Goal: Task Accomplishment & Management: Use online tool/utility

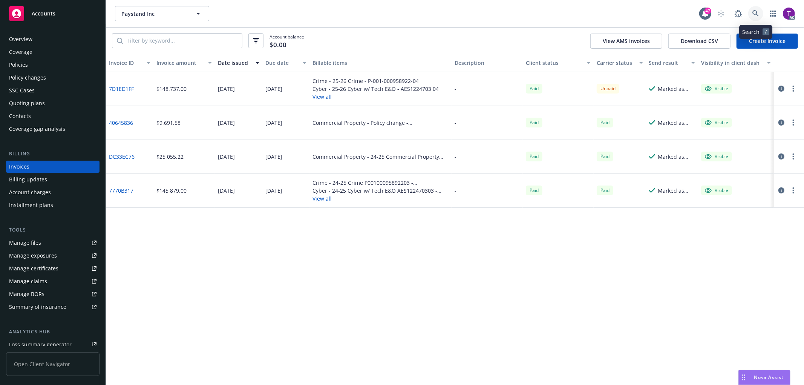
click at [761, 9] on link at bounding box center [755, 13] width 15 height 15
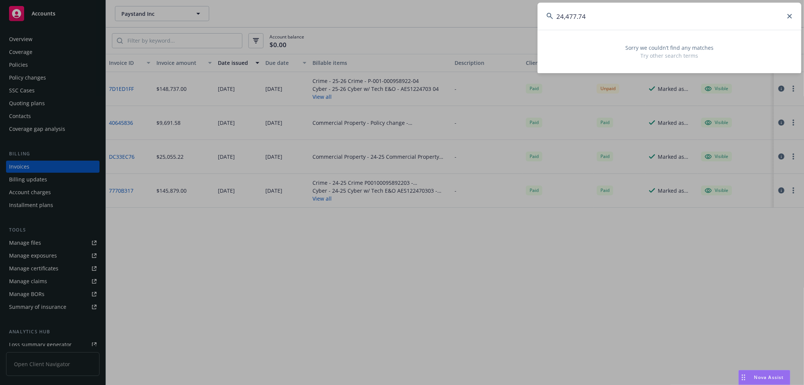
drag, startPoint x: 668, startPoint y: 9, endPoint x: 327, endPoint y: -5, distance: 341.6
click at [327, 0] on html "Accounts Overview Coverage Policies Policy changes SSC Cases Quoting plans Cont…" at bounding box center [402, 192] width 804 height 385
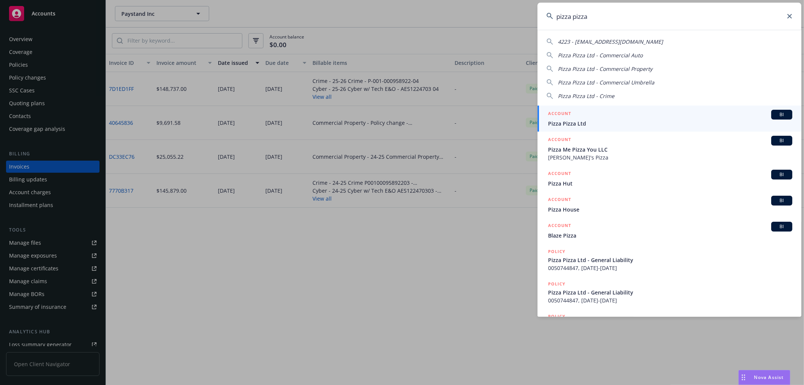
type input "pizza pizza"
click at [596, 113] on div "ACCOUNT BI" at bounding box center [670, 115] width 244 height 10
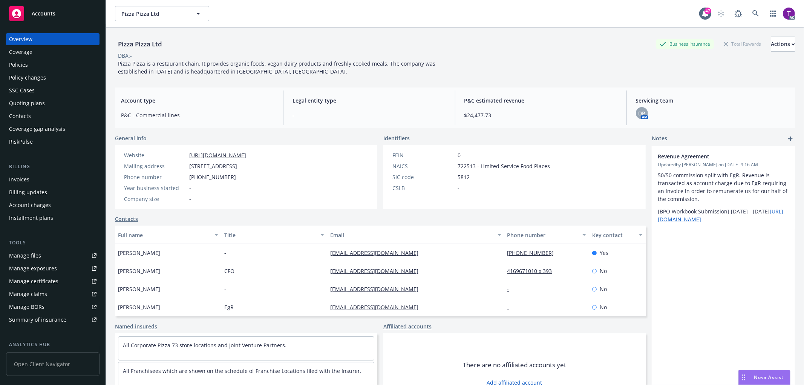
click at [39, 179] on div "Invoices" at bounding box center [52, 179] width 87 height 12
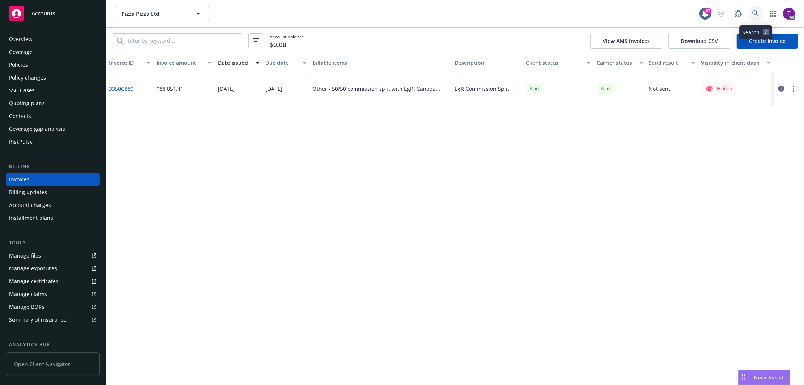
click at [755, 14] on icon at bounding box center [755, 13] width 6 height 6
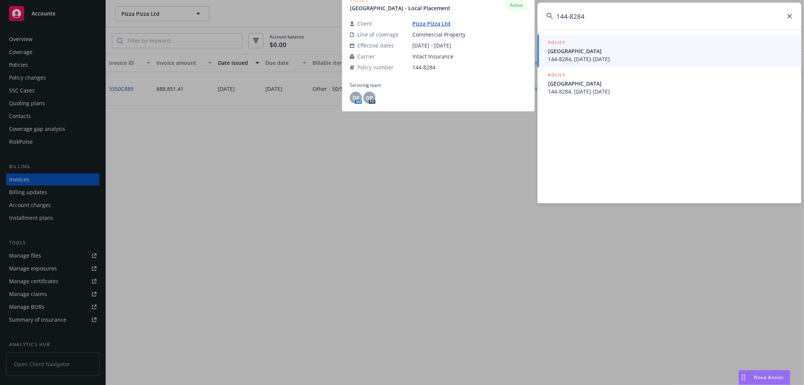
type input "144-8284"
click at [598, 57] on span "144-8284, [DATE]-[DATE]" at bounding box center [670, 59] width 244 height 8
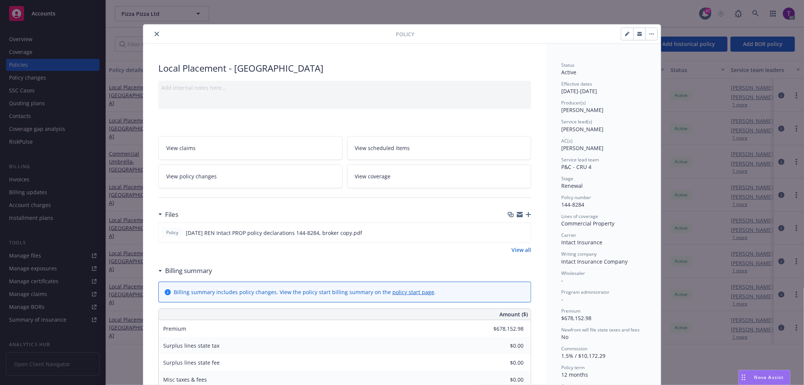
click at [153, 37] on button "close" at bounding box center [156, 33] width 9 height 9
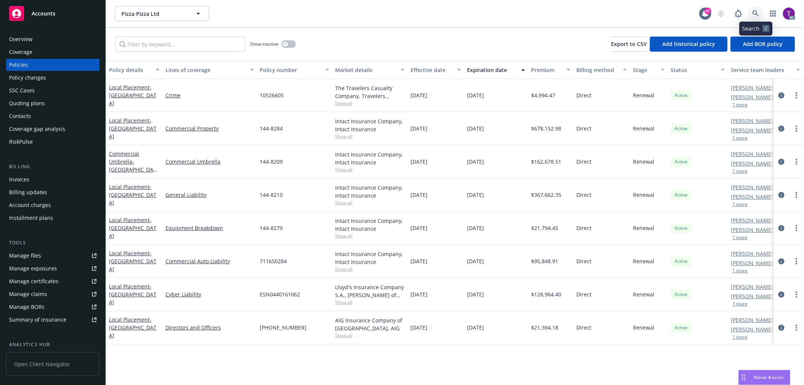
click at [748, 13] on link at bounding box center [755, 13] width 15 height 15
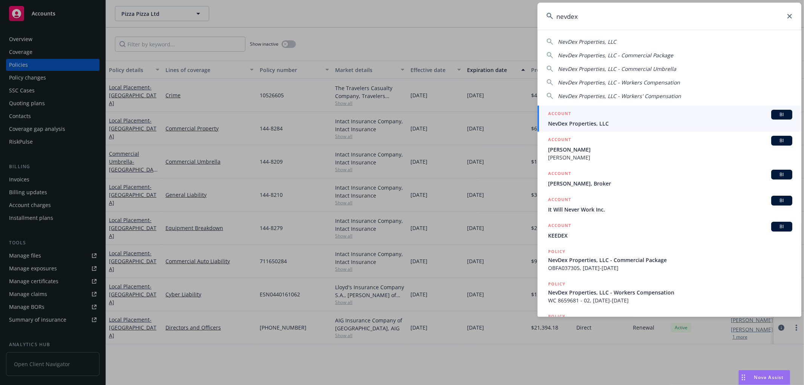
type input "nevdex"
click at [639, 116] on div "ACCOUNT BI" at bounding box center [670, 115] width 244 height 10
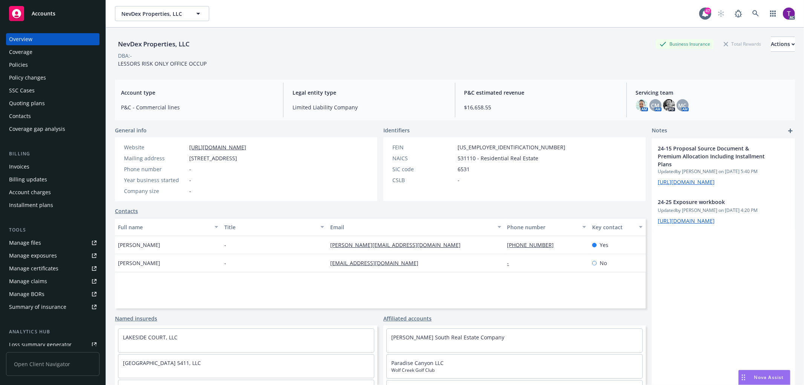
click at [34, 165] on div "Invoices" at bounding box center [52, 166] width 87 height 12
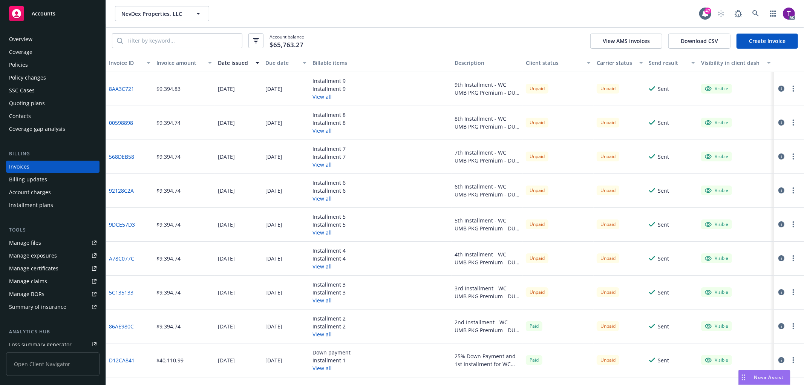
click at [112, 291] on link "5C135133" at bounding box center [121, 292] width 24 height 8
click at [168, 44] on input "search" at bounding box center [182, 41] width 119 height 14
paste input "DD39D09B"
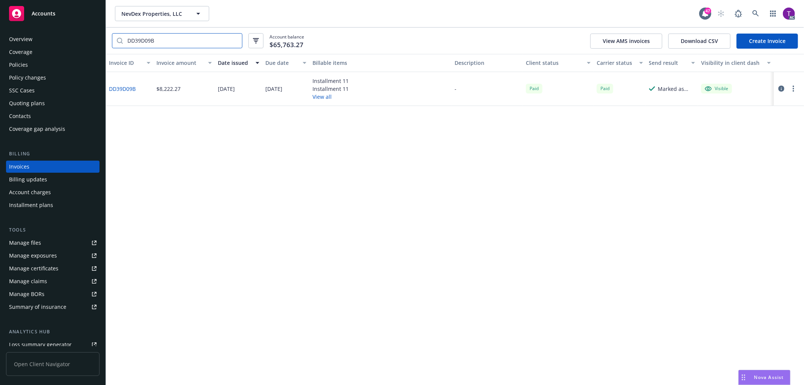
drag, startPoint x: 183, startPoint y: 38, endPoint x: 71, endPoint y: 24, distance: 113.5
click at [76, 26] on div "Accounts Overview Coverage Policies Policy changes SSC Cases Quoting plans Cont…" at bounding box center [402, 192] width 804 height 385
paste input "CPO 8675365"
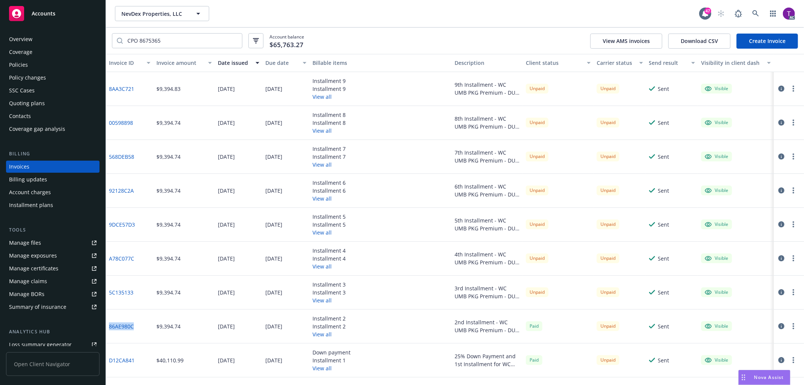
drag, startPoint x: 136, startPoint y: 330, endPoint x: 108, endPoint y: 333, distance: 28.0
click at [108, 333] on div "86AE980C" at bounding box center [129, 326] width 47 height 34
copy link "86AE980C"
click at [178, 40] on input "CPO 8675365" at bounding box center [182, 41] width 119 height 14
drag, startPoint x: 176, startPoint y: 40, endPoint x: 86, endPoint y: 24, distance: 91.3
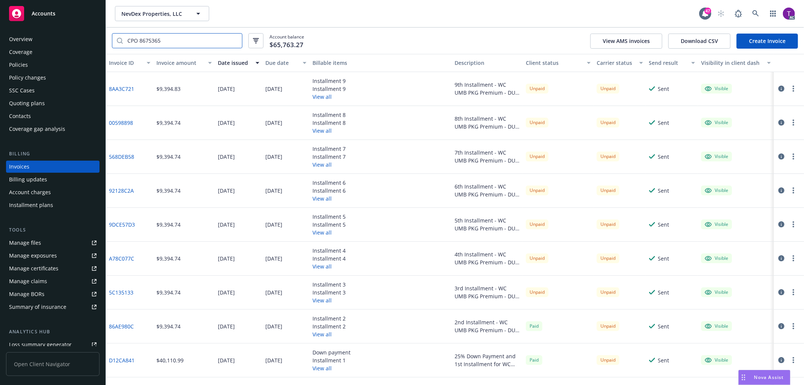
click at [86, 24] on div "Accounts Overview Coverage Policies Policy changes SSC Cases Quoting plans Cont…" at bounding box center [402, 192] width 804 height 385
paste input "5C135133"
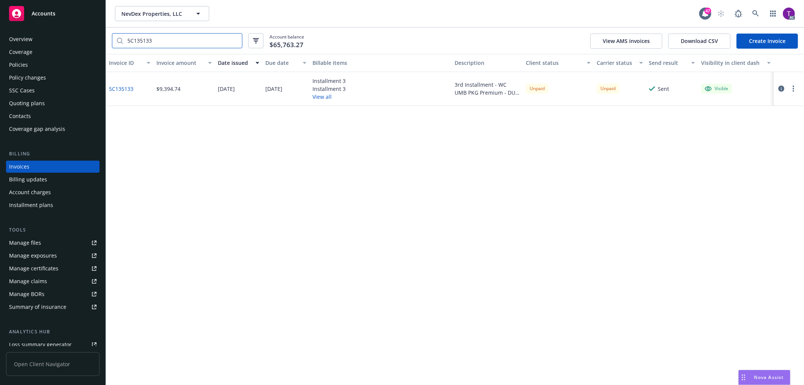
type input "5C135133"
click at [783, 86] on icon "button" at bounding box center [781, 89] width 6 height 6
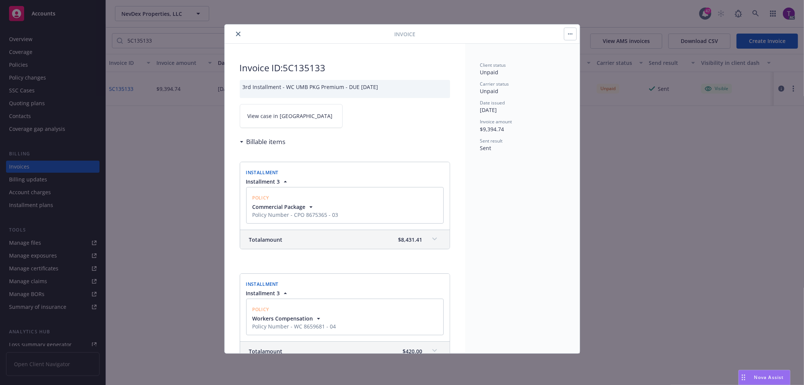
click at [275, 113] on span "View case in [GEOGRAPHIC_DATA]" at bounding box center [289, 116] width 85 height 8
click at [238, 32] on icon "close" at bounding box center [238, 34] width 5 height 5
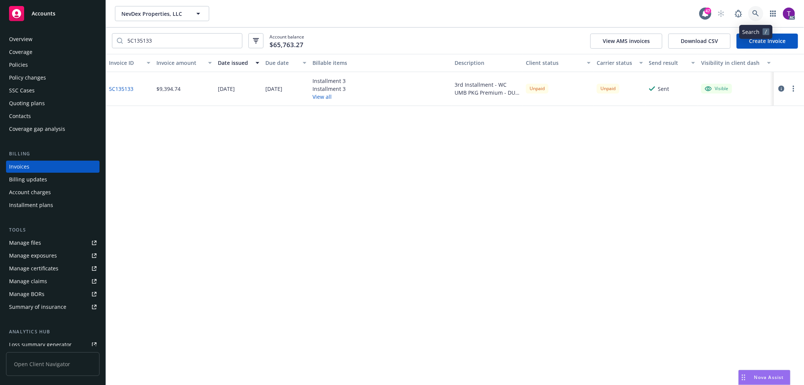
click at [758, 12] on icon at bounding box center [755, 13] width 7 height 7
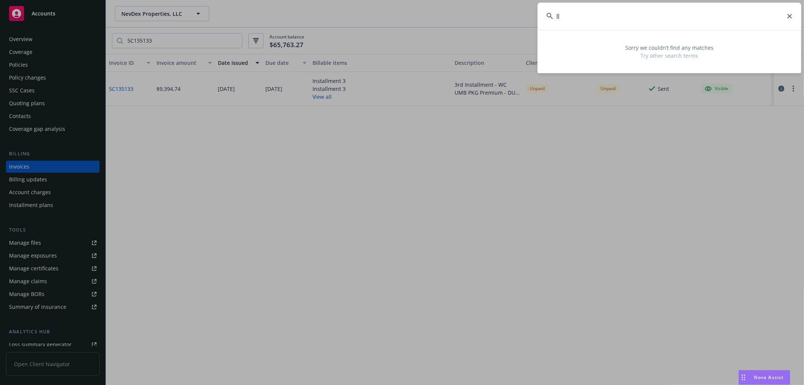
type input "l"
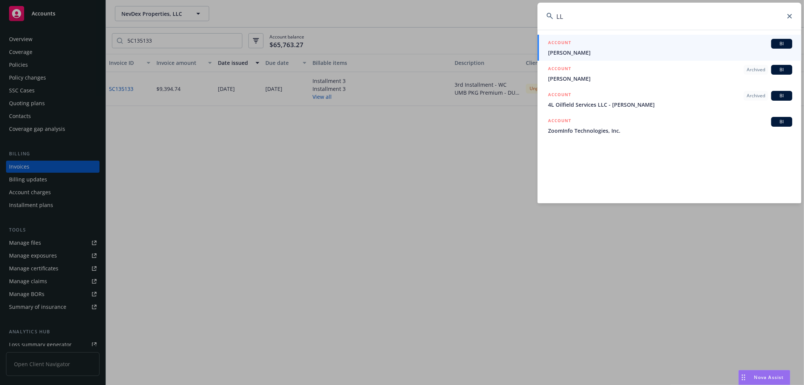
type input "L"
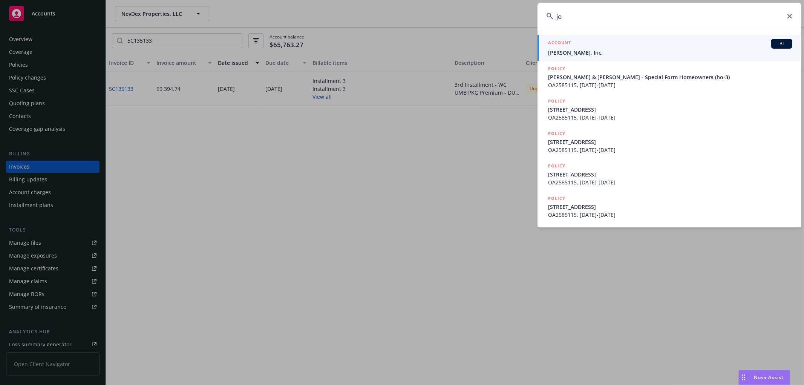
type input "j"
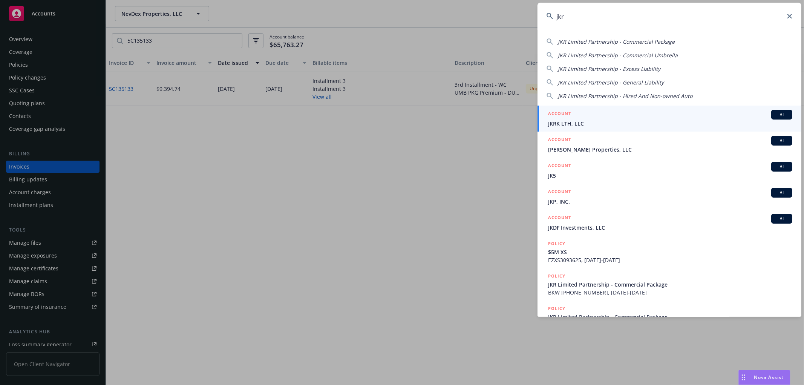
type input "jkr"
click at [596, 119] on div "ACCOUNT BI" at bounding box center [670, 115] width 244 height 10
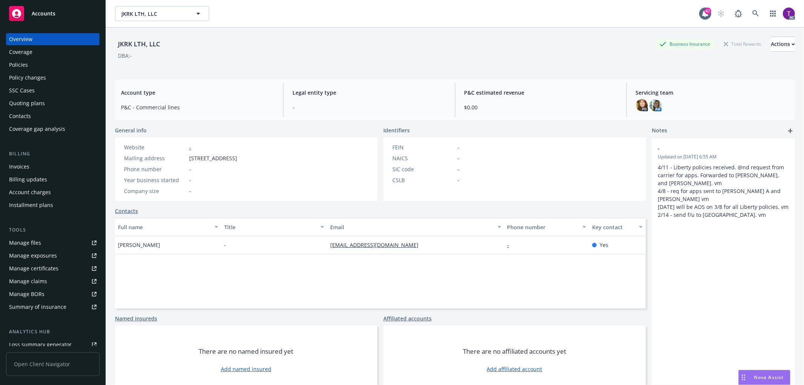
click at [15, 164] on div "Invoices" at bounding box center [19, 166] width 20 height 12
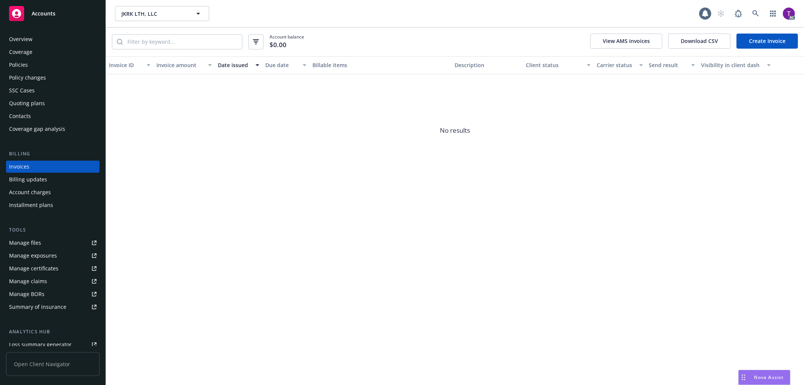
click at [44, 40] on div "Overview" at bounding box center [52, 39] width 87 height 12
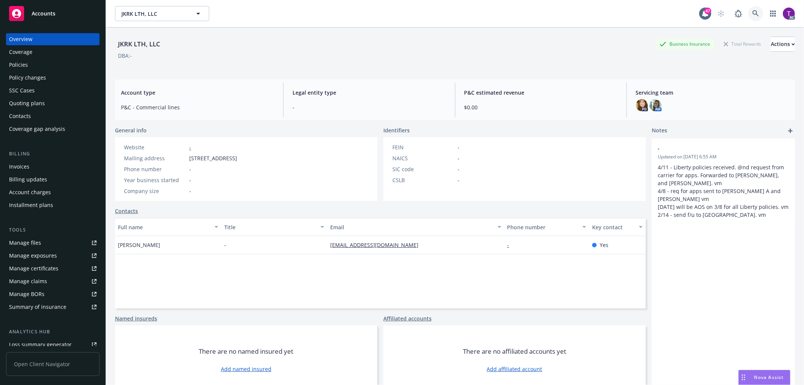
click at [748, 8] on link at bounding box center [755, 13] width 15 height 15
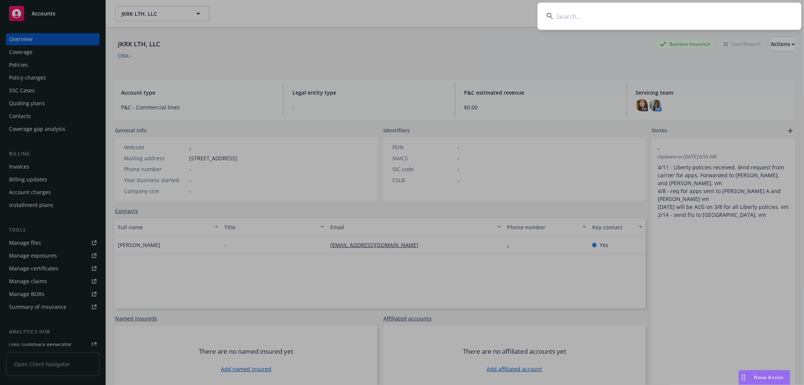
click at [649, 20] on input at bounding box center [669, 16] width 264 height 27
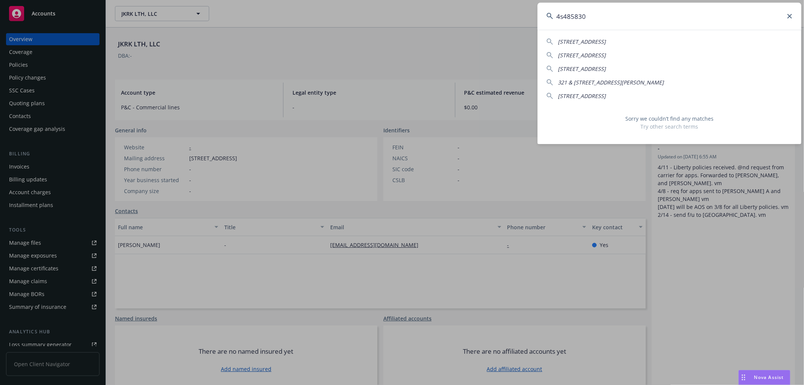
drag, startPoint x: 649, startPoint y: 20, endPoint x: 486, endPoint y: 12, distance: 163.3
click at [486, 12] on div "4s485830 [STREET_ADDRESS] [STREET_ADDRESS]-[GEOGRAPHIC_DATA][STREET_ADDRESS] 32…" at bounding box center [402, 192] width 804 height 385
click at [642, 16] on input "4s485830" at bounding box center [669, 16] width 264 height 27
paste input "XCE-00018JR-01"
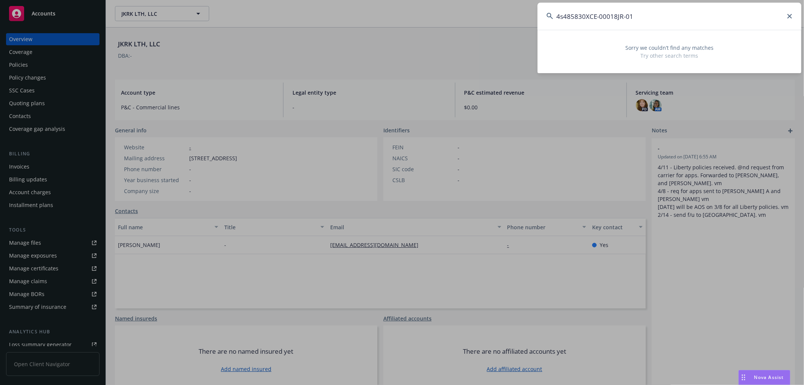
drag, startPoint x: 652, startPoint y: 15, endPoint x: 481, endPoint y: 6, distance: 171.3
click at [481, 6] on div "4s485830XCE-00018JR-01 Sorry we couldn’t find any matches Try other search terms" at bounding box center [402, 192] width 804 height 385
paste input
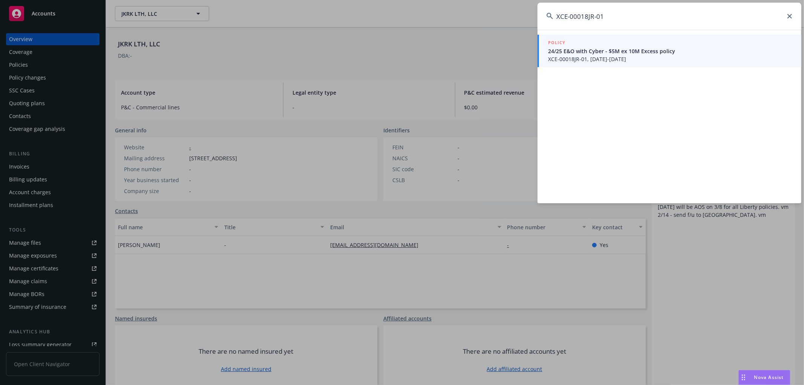
type input "XCE-00018JR-01"
click at [594, 57] on span "XCE-00018JR-01, [DATE]-[DATE]" at bounding box center [670, 59] width 244 height 8
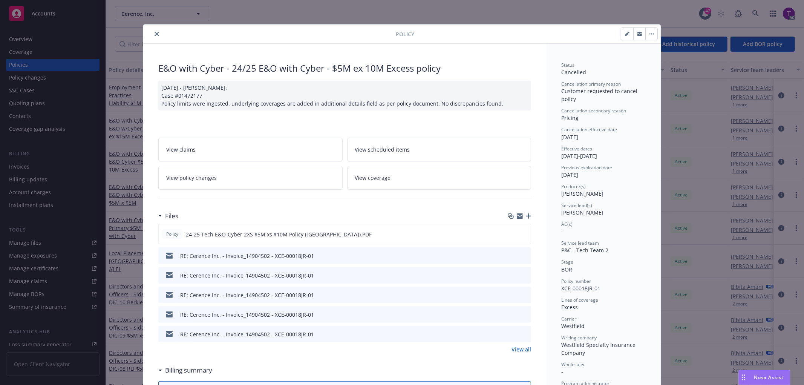
click at [156, 35] on button "close" at bounding box center [156, 33] width 9 height 9
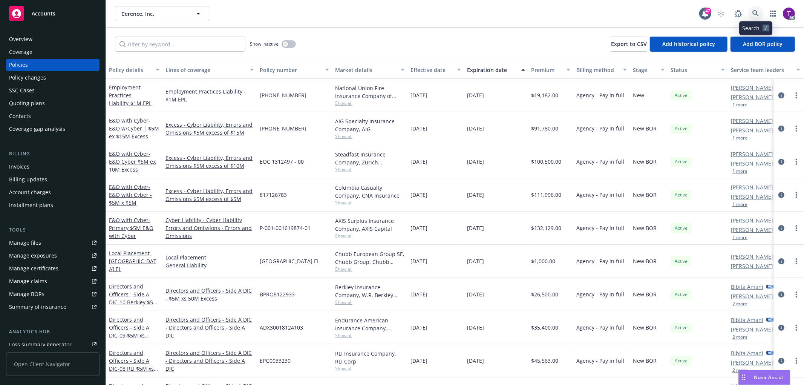
click at [758, 12] on icon at bounding box center [755, 13] width 7 height 7
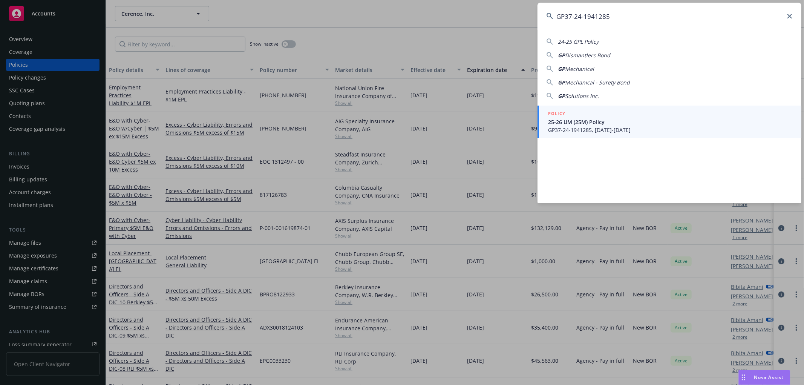
type input "GP37-24-1941285"
click at [576, 121] on span "25-26 UM (25M) Policy" at bounding box center [670, 122] width 244 height 8
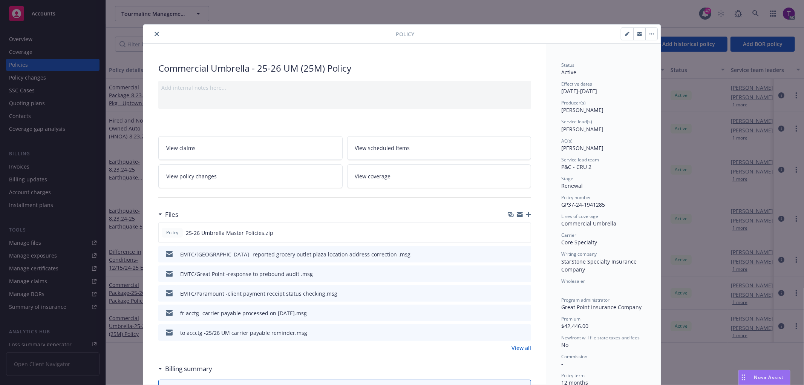
click at [154, 34] on icon "close" at bounding box center [156, 34] width 5 height 5
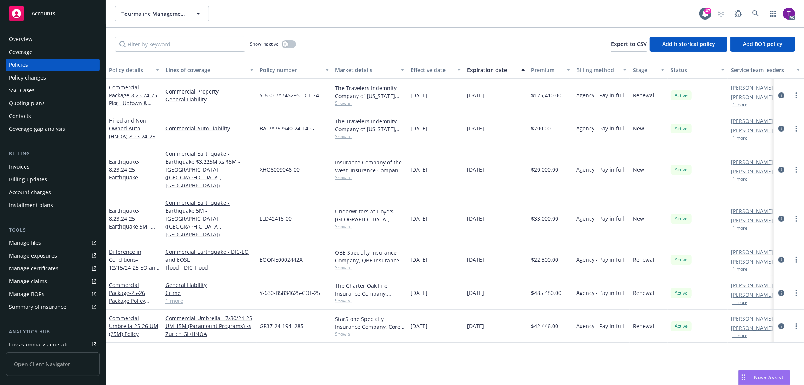
click at [31, 161] on div "Invoices" at bounding box center [52, 166] width 87 height 12
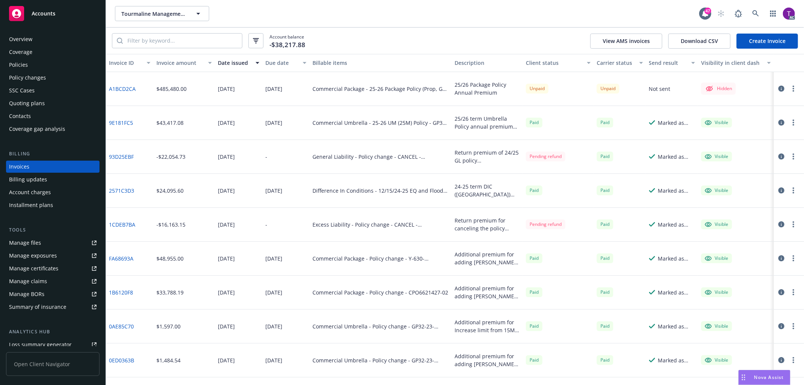
click at [778, 121] on icon "button" at bounding box center [781, 122] width 6 height 6
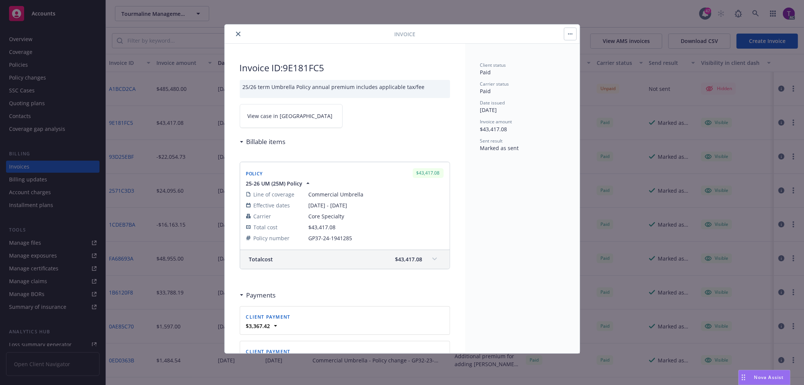
click at [252, 115] on span "View case in [GEOGRAPHIC_DATA]" at bounding box center [289, 116] width 85 height 8
click at [240, 35] on icon "close" at bounding box center [238, 34] width 5 height 5
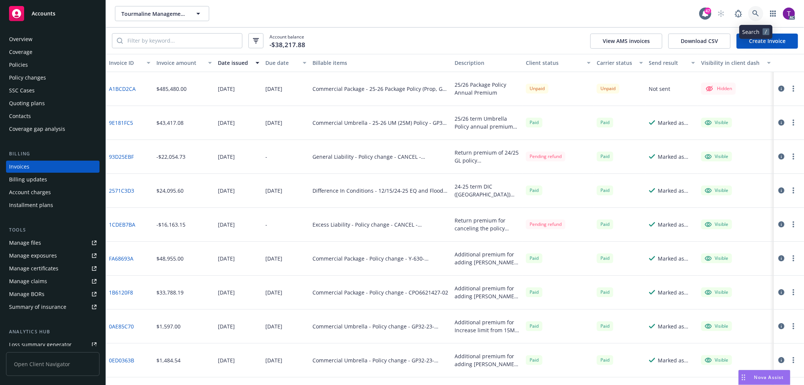
click at [760, 13] on link at bounding box center [755, 13] width 15 height 15
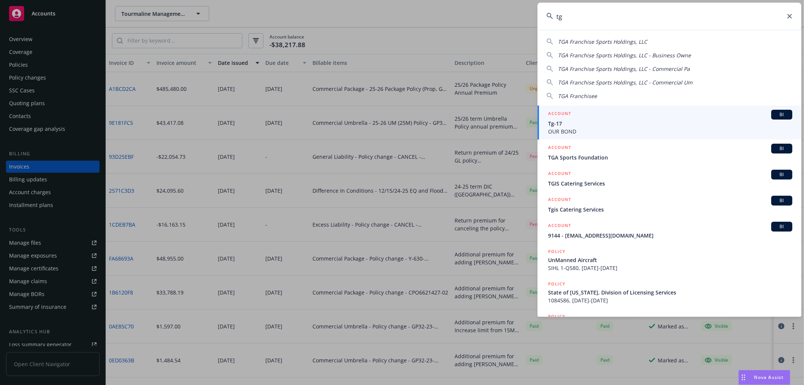
type input "tg"
click at [612, 130] on span "OUR BOND" at bounding box center [670, 131] width 244 height 8
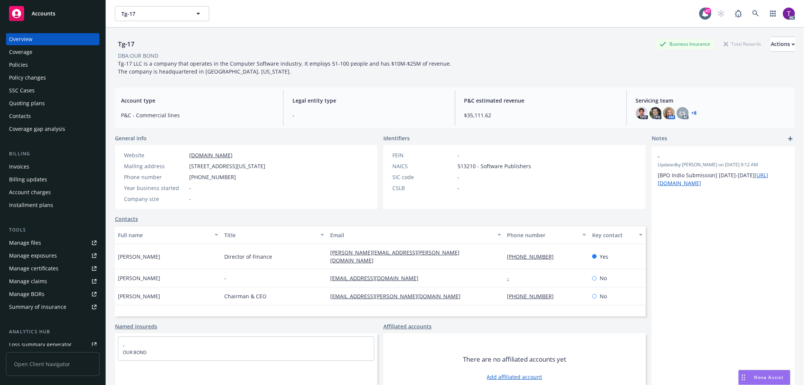
click at [17, 166] on div "Invoices" at bounding box center [19, 166] width 20 height 12
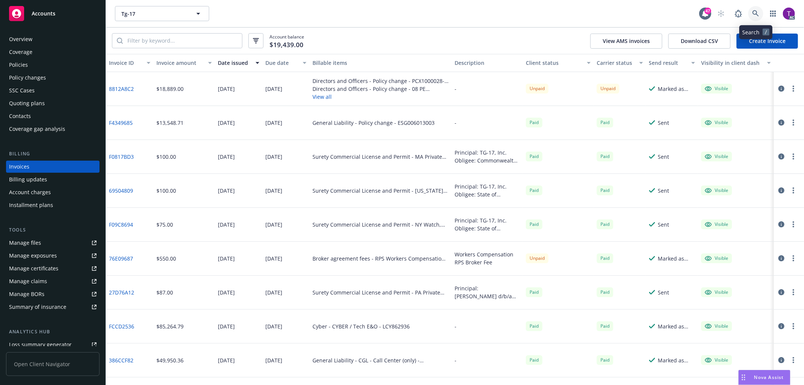
click at [760, 12] on link at bounding box center [755, 13] width 15 height 15
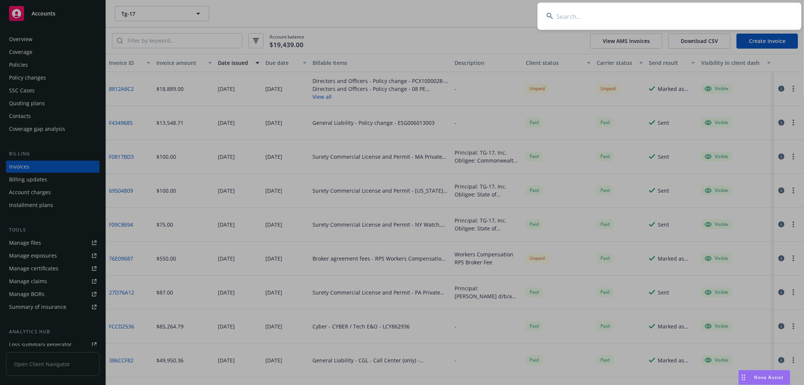
click at [625, 19] on input at bounding box center [669, 16] width 264 height 27
paste input "Synergy Construction"
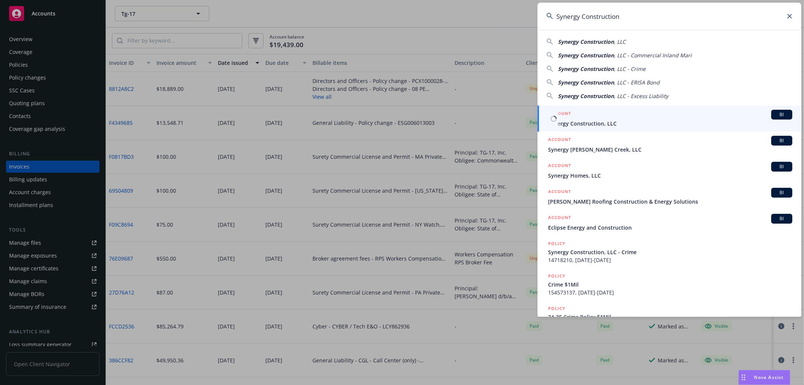
type input "Synergy Construction"
click at [572, 116] on div "ACCOUNT BI" at bounding box center [670, 115] width 244 height 10
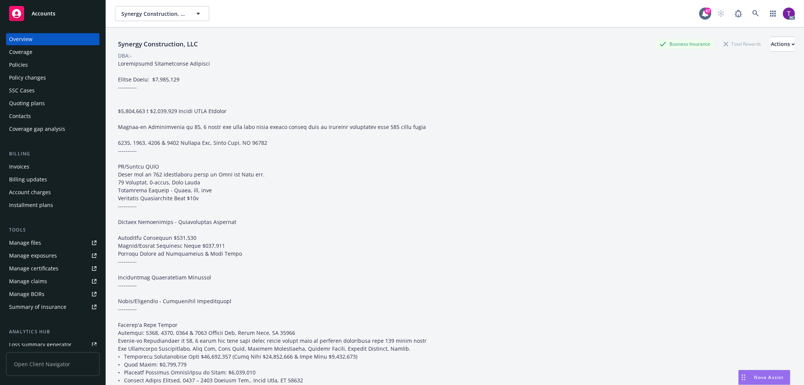
click at [24, 166] on div "Invoices" at bounding box center [19, 166] width 20 height 12
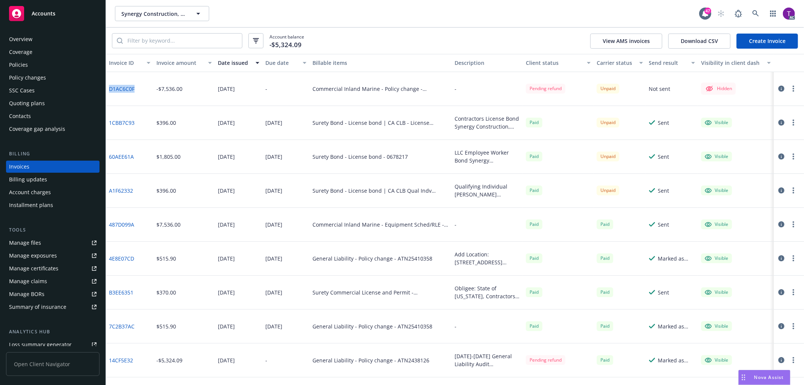
drag, startPoint x: 136, startPoint y: 92, endPoint x: 108, endPoint y: 92, distance: 27.9
click at [108, 92] on div "D1AC6C0F" at bounding box center [129, 89] width 47 height 34
copy link "D1AC6C0F"
click at [36, 39] on div "Overview" at bounding box center [52, 39] width 87 height 12
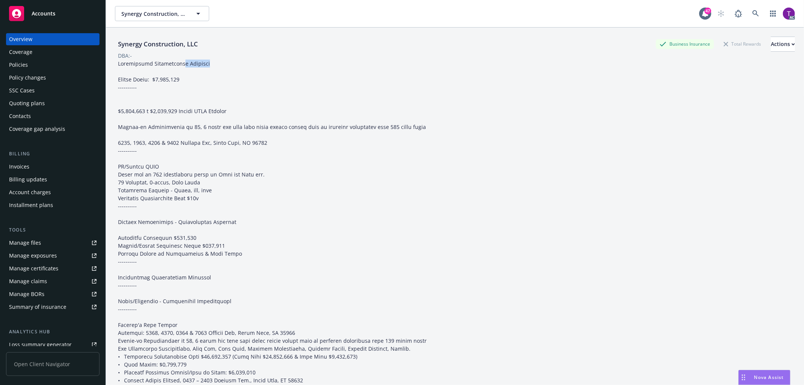
drag, startPoint x: 205, startPoint y: 62, endPoint x: 174, endPoint y: 61, distance: 31.7
click at [174, 61] on div at bounding box center [274, 341] width 319 height 562
drag, startPoint x: 201, startPoint y: 42, endPoint x: 110, endPoint y: 44, distance: 90.4
click at [110, 44] on div "Synergy Construction, LLC Business Insurance Total Rewards Actions DBA: - Accou…" at bounding box center [455, 219] width 698 height 385
copy div "Synergy Construction, LLC"
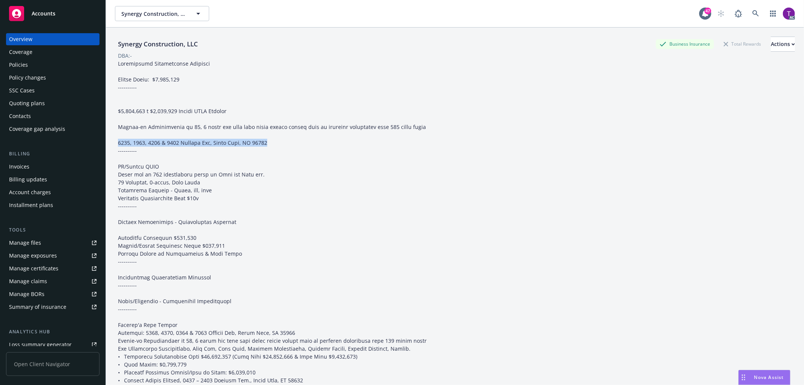
drag, startPoint x: 279, startPoint y: 140, endPoint x: 117, endPoint y: 140, distance: 161.6
click at [117, 140] on div at bounding box center [274, 341] width 319 height 562
copy span "1400, 1690, [STREET_ADDRESS]"
click at [748, 12] on link at bounding box center [755, 13] width 15 height 15
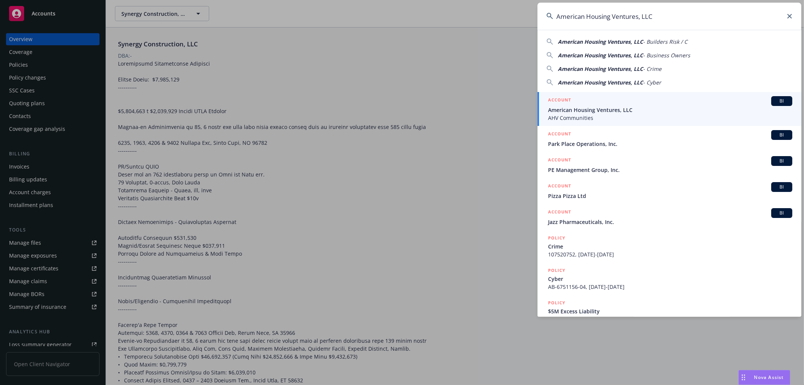
type input "American Housing Ventures, LLC"
click at [582, 112] on span "American Housing Ventures, LLC" at bounding box center [670, 110] width 244 height 8
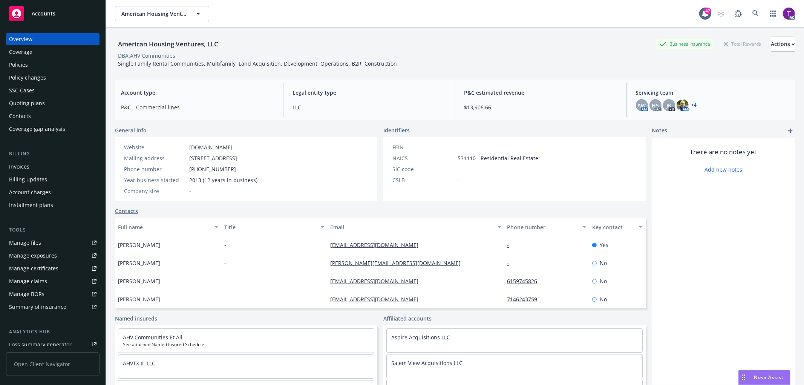
click at [35, 160] on div "Invoices" at bounding box center [52, 166] width 87 height 12
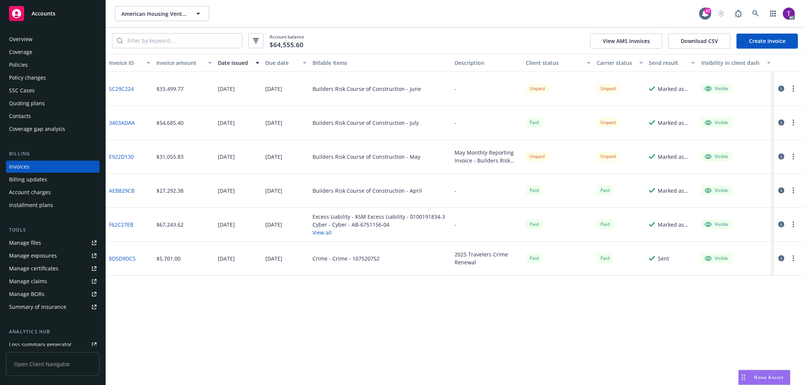
click at [137, 157] on div "E922D130" at bounding box center [129, 157] width 47 height 34
click at [782, 157] on icon "button" at bounding box center [781, 156] width 6 height 6
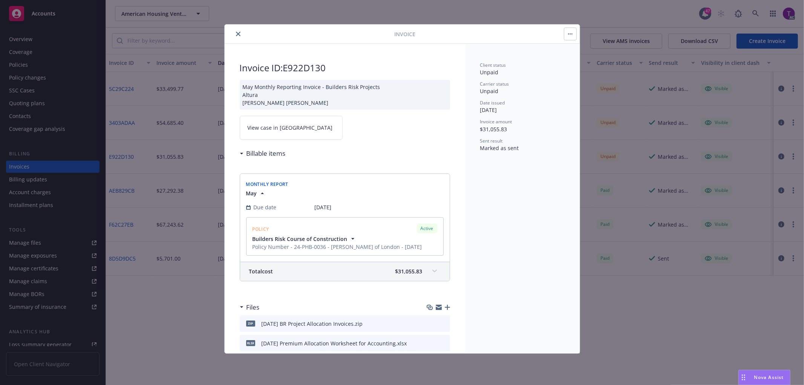
click at [280, 139] on link "View case in [GEOGRAPHIC_DATA]" at bounding box center [291, 128] width 103 height 24
click at [238, 35] on icon "close" at bounding box center [238, 34] width 5 height 5
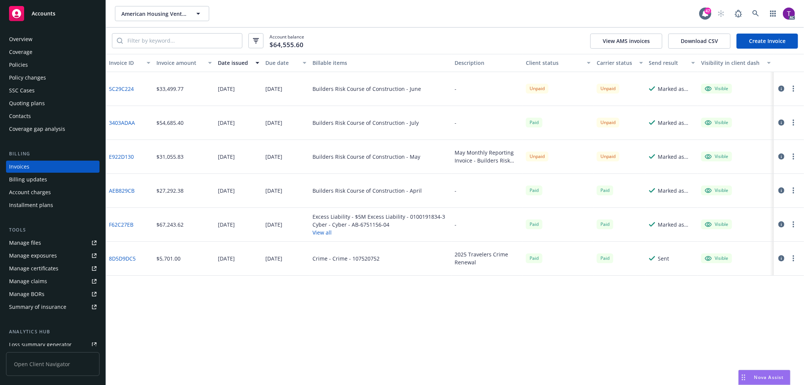
click at [778, 86] on icon "button" at bounding box center [781, 89] width 6 height 6
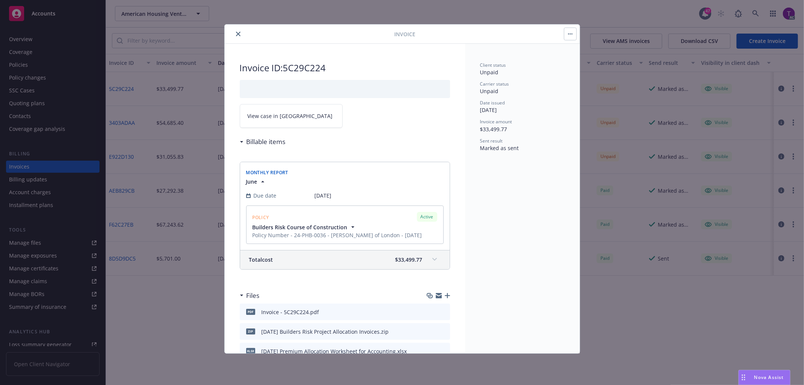
click at [292, 121] on link "View case in [GEOGRAPHIC_DATA]" at bounding box center [291, 116] width 103 height 24
click at [235, 37] on button "close" at bounding box center [238, 33] width 9 height 9
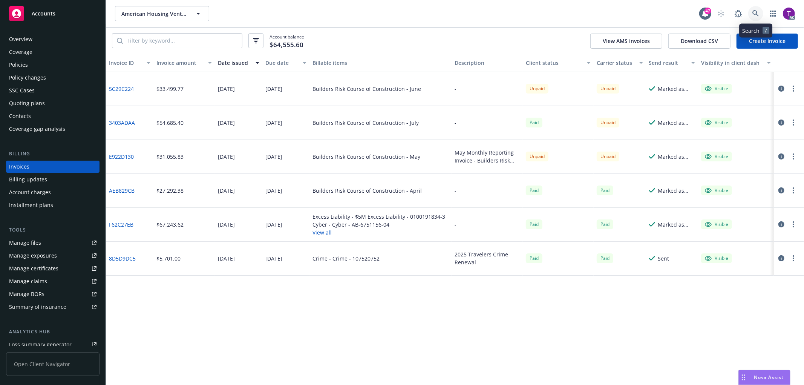
click at [755, 16] on icon at bounding box center [755, 13] width 7 height 7
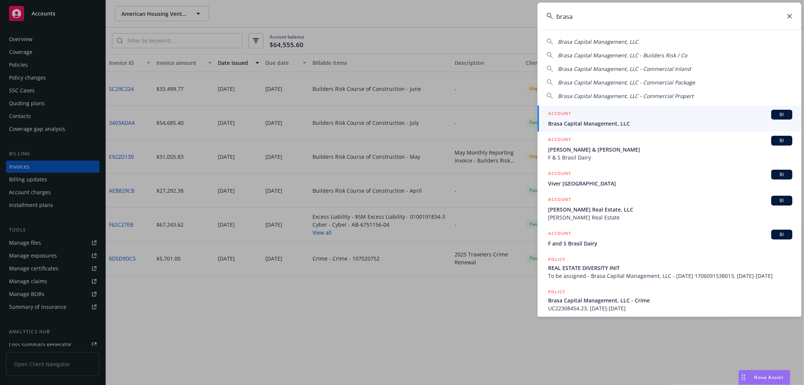
type input "brasa"
click at [596, 118] on div "ACCOUNT BI" at bounding box center [670, 115] width 244 height 10
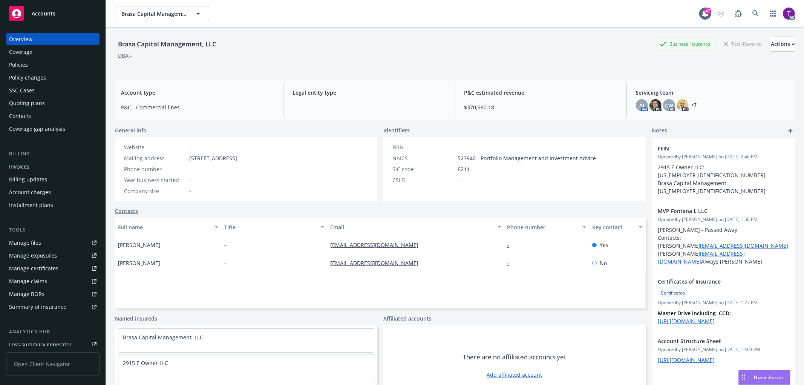
click at [38, 167] on div "Invoices" at bounding box center [52, 166] width 87 height 12
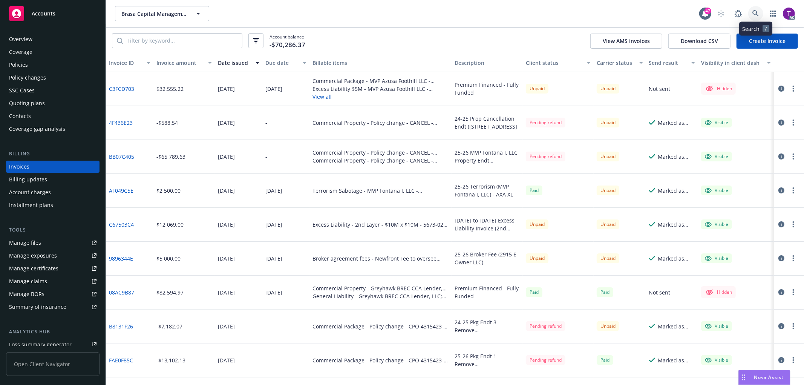
click at [761, 16] on link at bounding box center [755, 13] width 15 height 15
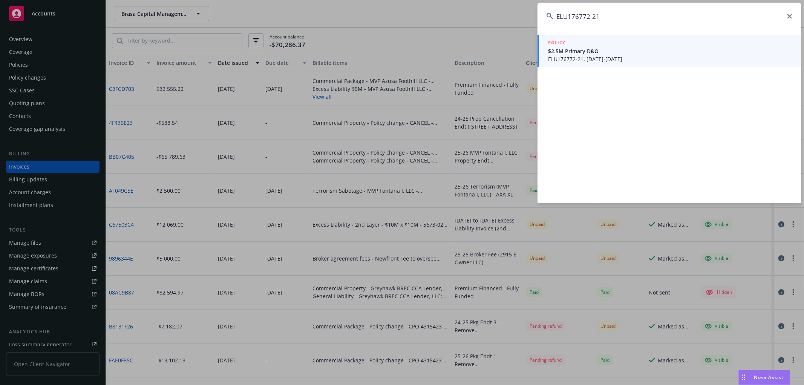
type input "ELU176772-21"
click at [623, 50] on span "$2.5M Primary D&O" at bounding box center [670, 51] width 244 height 8
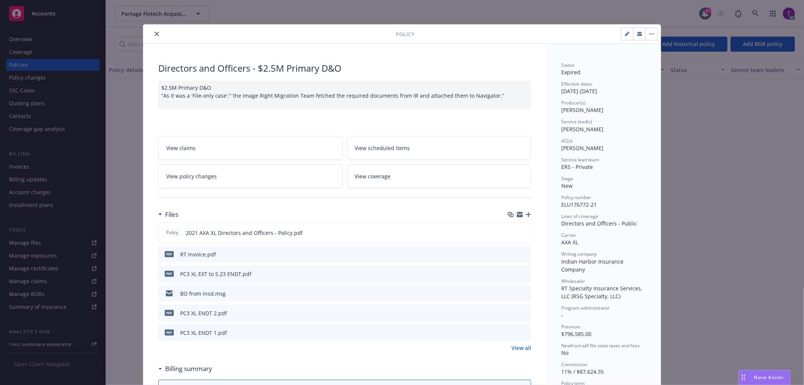
click at [154, 34] on icon "close" at bounding box center [156, 34] width 5 height 5
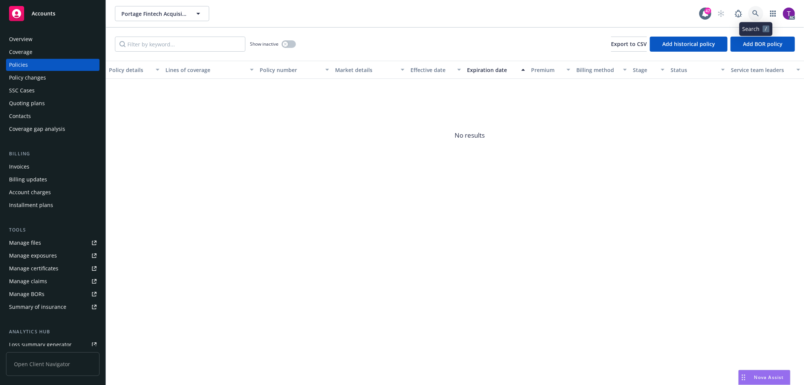
click at [755, 14] on icon at bounding box center [755, 13] width 6 height 6
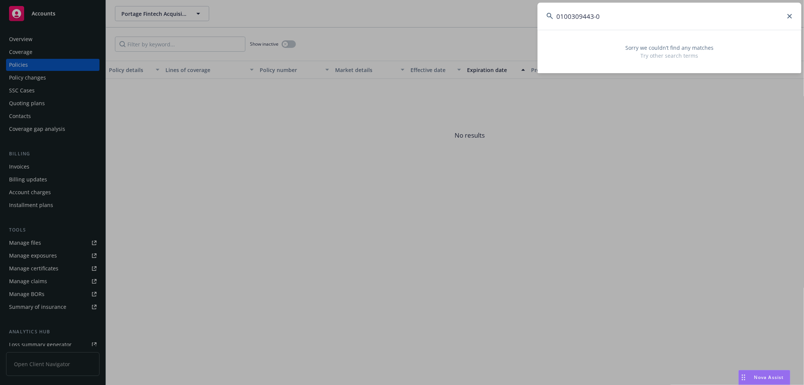
click at [559, 17] on input "0100309443-0" at bounding box center [669, 16] width 264 height 27
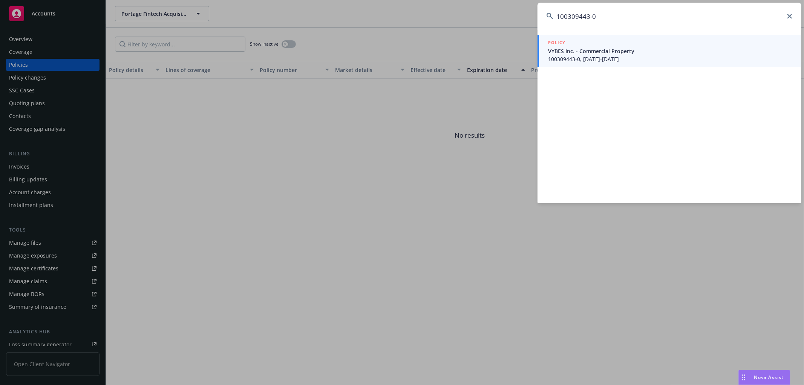
type input "100309443-0"
click at [579, 50] on span "VYBES Inc. - Commercial Property" at bounding box center [670, 51] width 244 height 8
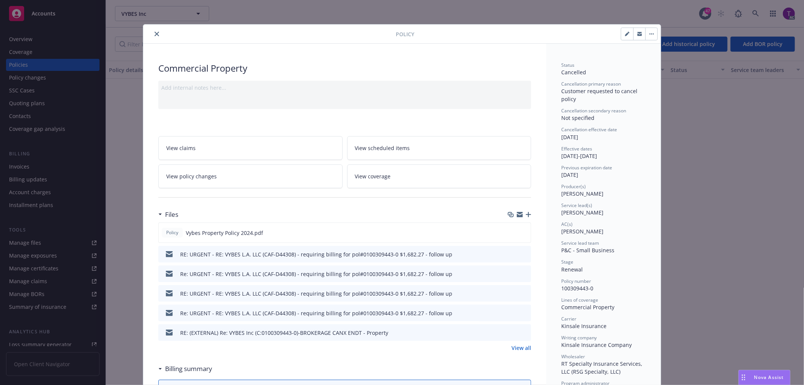
drag, startPoint x: 155, startPoint y: 31, endPoint x: 110, endPoint y: 75, distance: 62.9
click at [154, 32] on icon "close" at bounding box center [156, 34] width 5 height 5
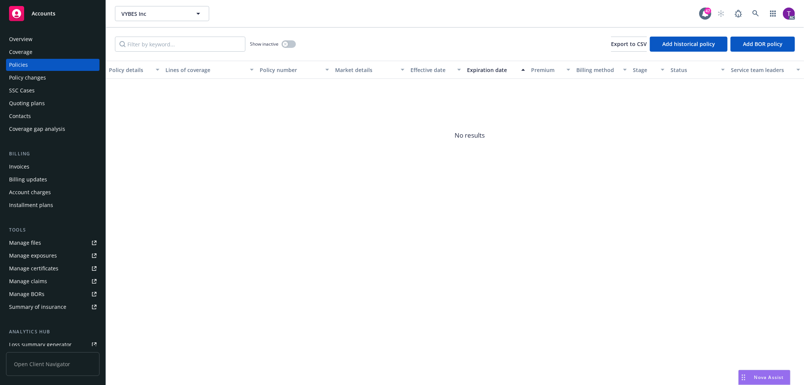
click at [38, 162] on div "Invoices" at bounding box center [52, 166] width 87 height 12
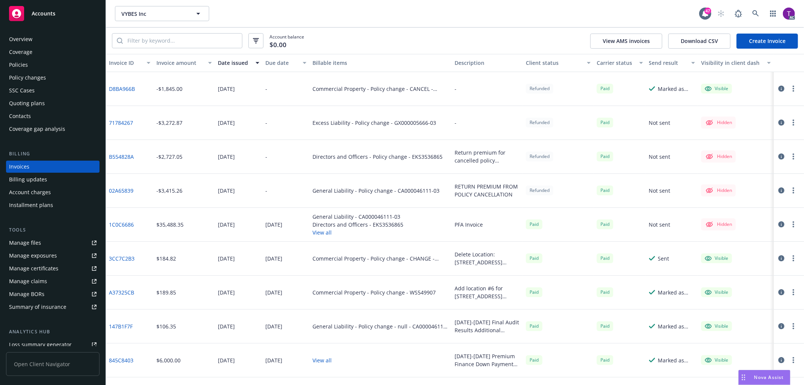
click at [174, 61] on div "Invoice amount" at bounding box center [179, 63] width 47 height 8
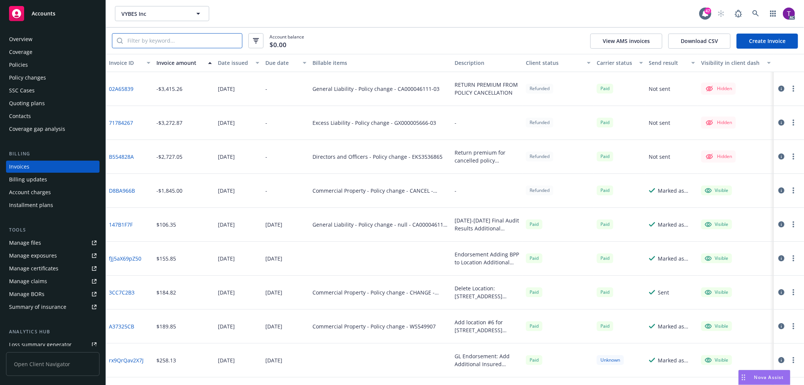
click at [144, 40] on input "search" at bounding box center [182, 41] width 119 height 14
paste input "0100309443-0"
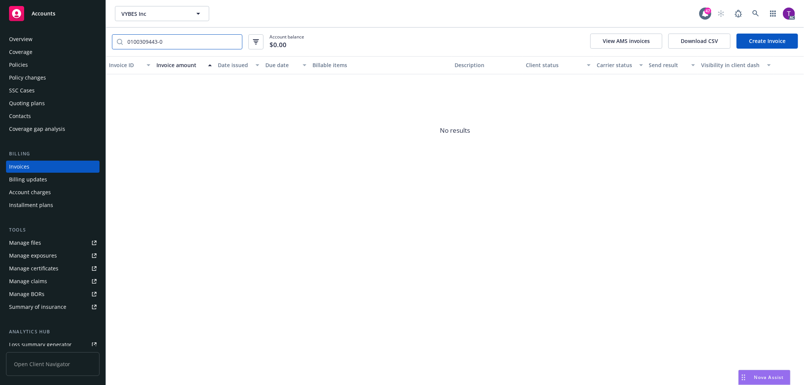
click at [131, 38] on input "0100309443-0" at bounding box center [182, 42] width 119 height 14
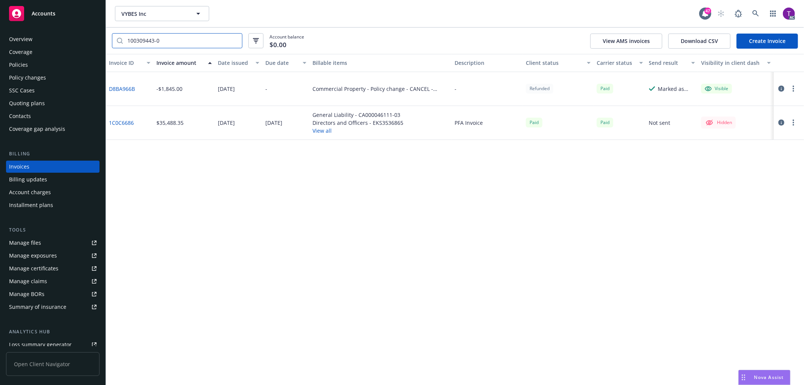
type input "100309443-0"
click at [122, 119] on link "1C0C6686" at bounding box center [121, 123] width 25 height 8
click at [753, 13] on icon at bounding box center [755, 13] width 7 height 7
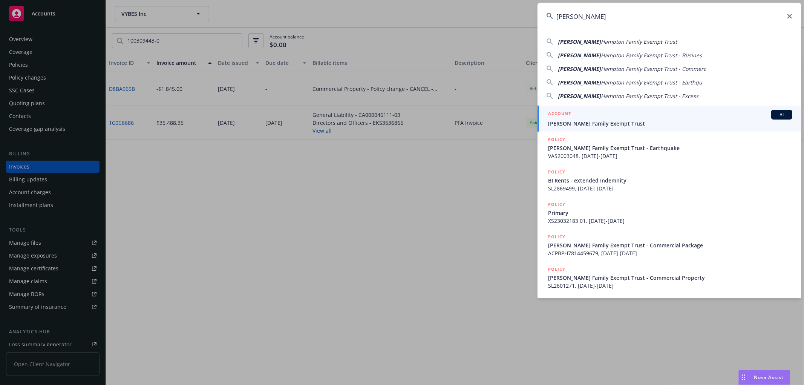
type input "[PERSON_NAME]"
click at [568, 127] on span "[PERSON_NAME] Family Exempt Trust" at bounding box center [670, 123] width 244 height 8
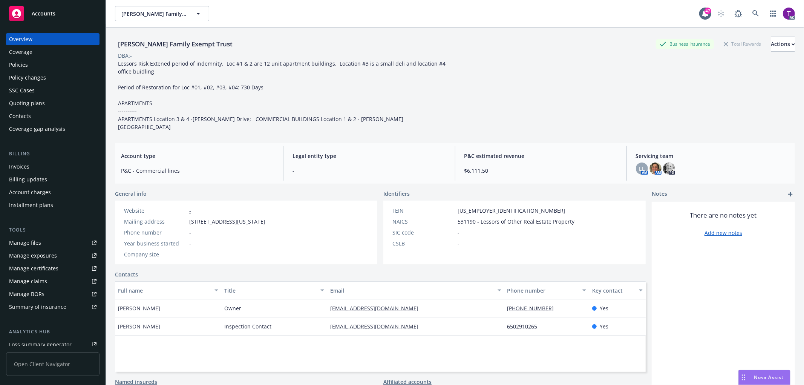
click at [46, 164] on div "Invoices" at bounding box center [52, 166] width 87 height 12
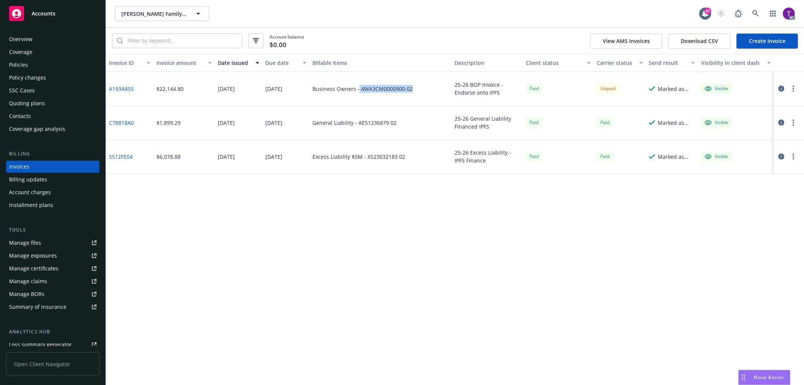
drag, startPoint x: 358, startPoint y: 89, endPoint x: 410, endPoint y: 91, distance: 52.0
click at [410, 91] on div "Business Owners - 4WA3CM0000900-02" at bounding box center [362, 89] width 100 height 8
copy div "4WA3CM0000900-02"
click at [32, 239] on div "Manage files" at bounding box center [25, 243] width 32 height 12
click at [124, 85] on link "A193A855" at bounding box center [121, 89] width 25 height 8
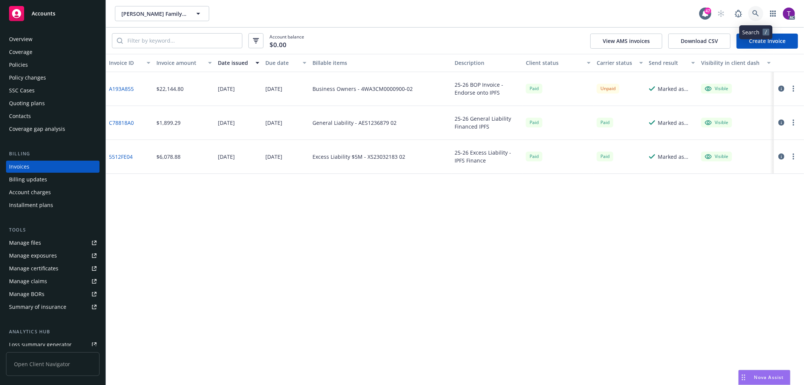
click at [754, 12] on icon at bounding box center [755, 13] width 7 height 7
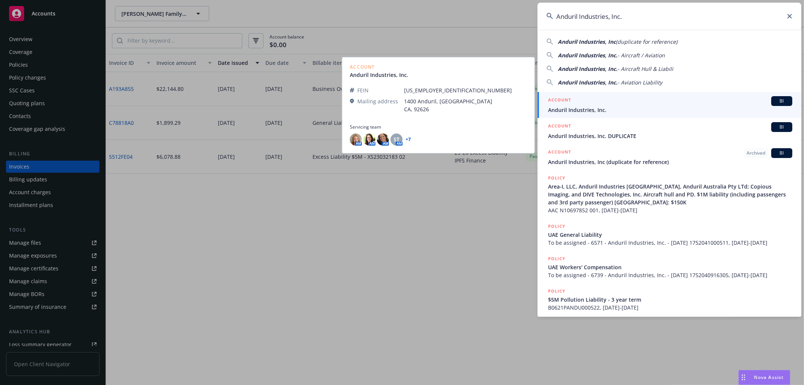
type input "Anduril Industries, Inc."
click at [575, 106] on span "Anduril Industries, Inc." at bounding box center [670, 110] width 244 height 8
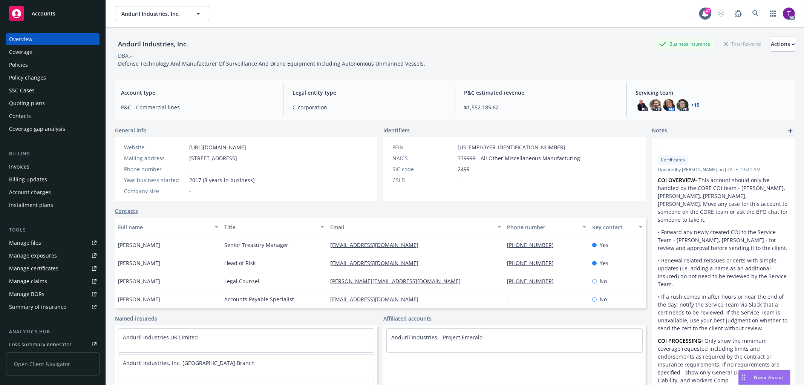
click at [18, 162] on div "Invoices" at bounding box center [19, 166] width 20 height 12
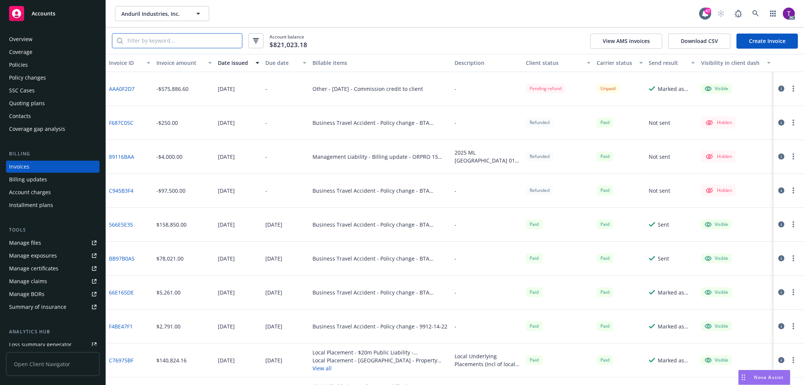
click at [182, 39] on input "search" at bounding box center [182, 41] width 119 height 14
paste input "77FDF831"
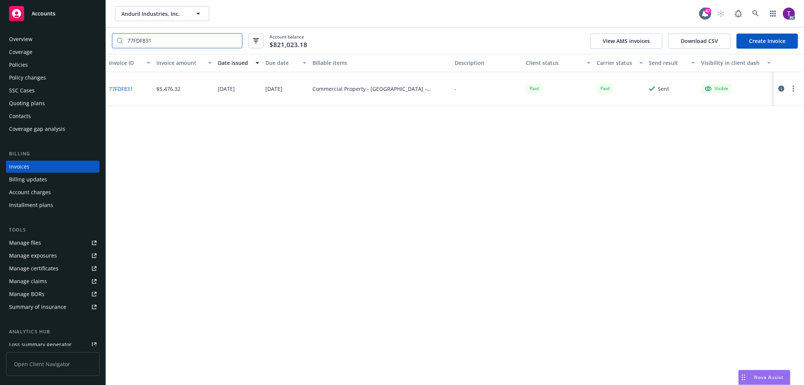
type input "77FDF831"
click at [25, 66] on div "Policies" at bounding box center [18, 65] width 19 height 12
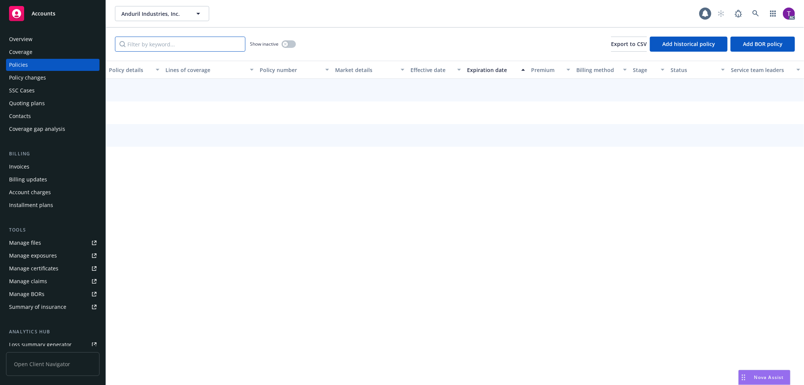
click at [156, 40] on input "Filter by keyword..." at bounding box center [180, 44] width 130 height 15
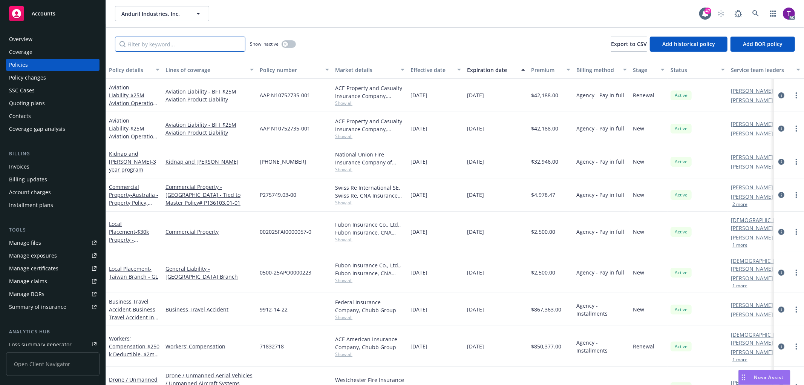
paste input "P275749.01-00"
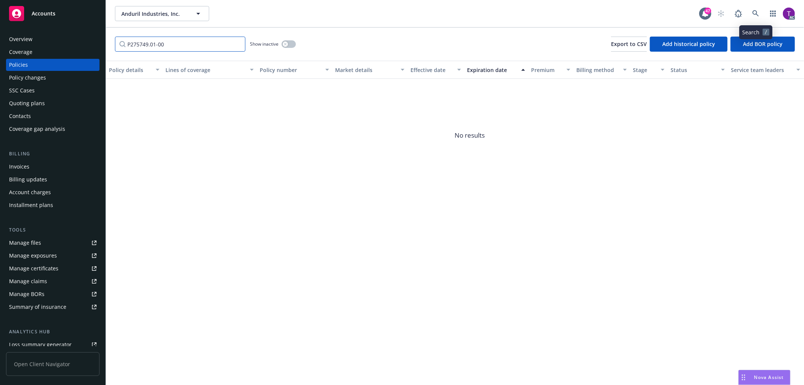
type input "P275749.01-00"
click at [753, 10] on icon at bounding box center [755, 13] width 7 height 7
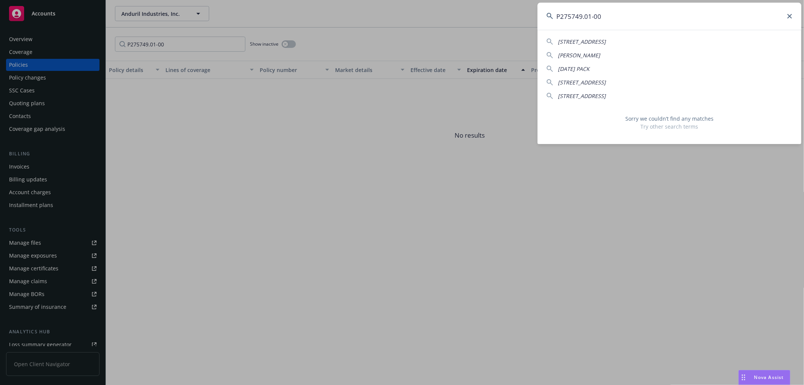
click at [592, 17] on input "P275749.01-00" at bounding box center [669, 16] width 264 height 27
type input "P275749.0100"
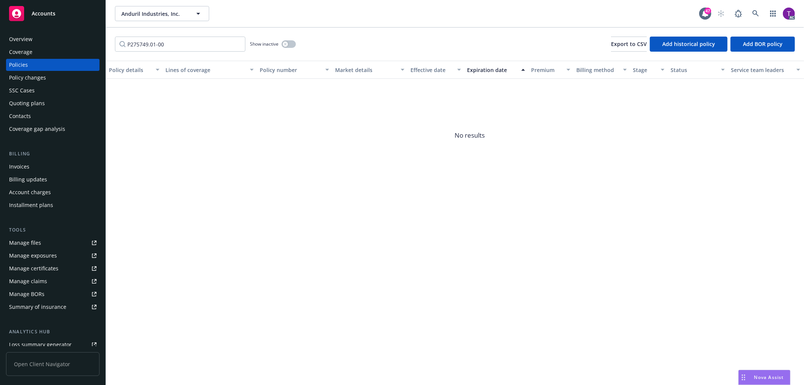
click at [29, 160] on div "Invoices" at bounding box center [52, 166] width 87 height 12
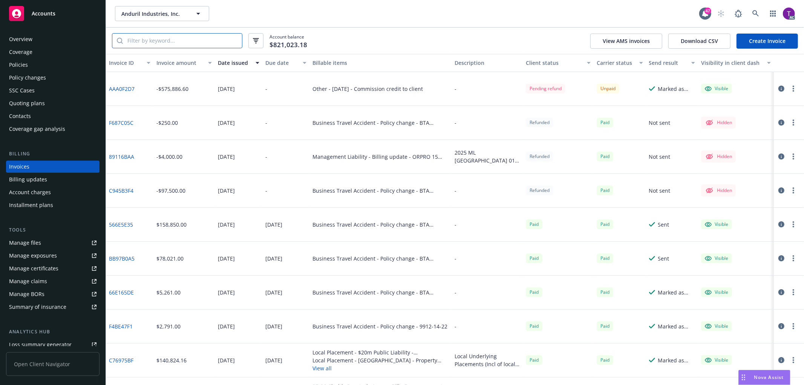
click at [128, 36] on input "search" at bounding box center [182, 41] width 119 height 14
paste input "77FDF831"
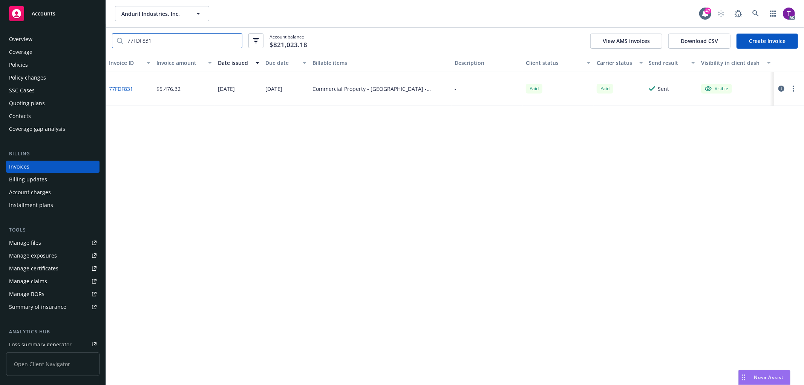
type input "77FDF831"
click at [120, 85] on link "77FDF831" at bounding box center [121, 89] width 24 height 8
click at [42, 70] on div "Policies" at bounding box center [52, 65] width 87 height 12
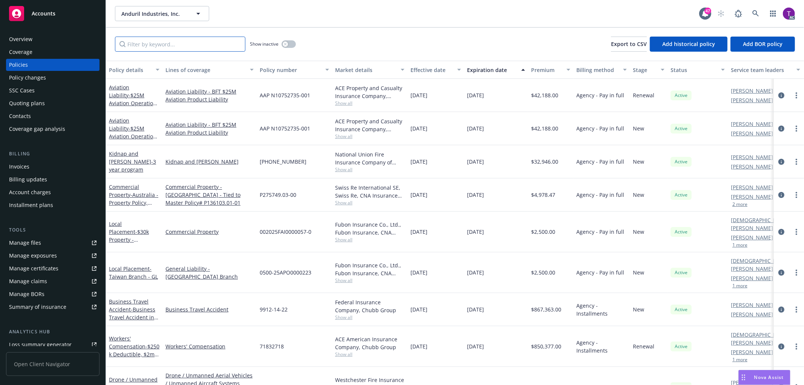
click at [161, 44] on input "Filter by keyword..." at bounding box center [180, 44] width 130 height 15
paste input "P275749.01-00"
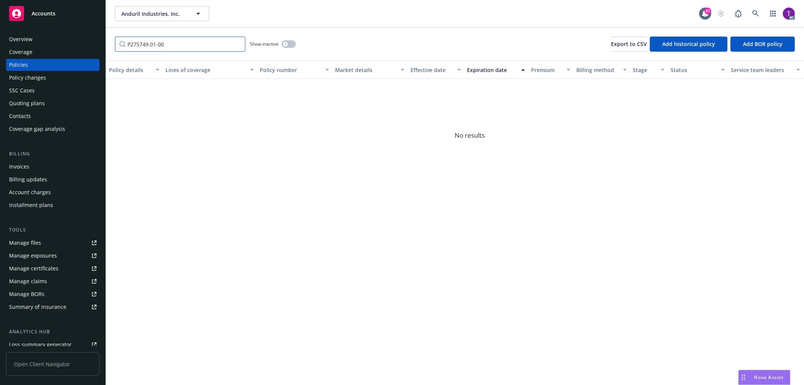
type input "P275749.01-00"
click at [750, 12] on link at bounding box center [755, 13] width 15 height 15
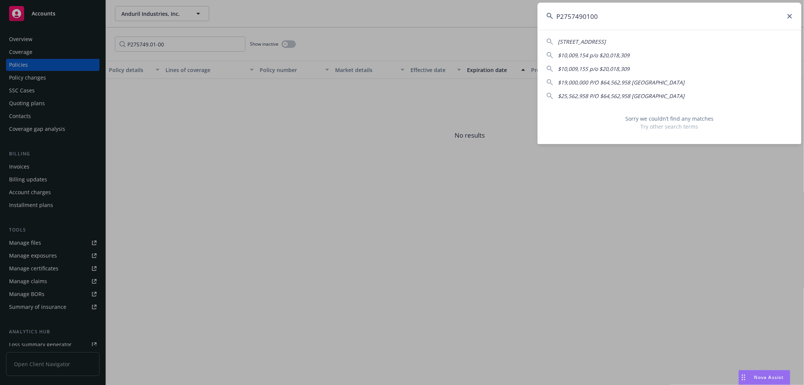
type input "P2757490100"
click at [790, 17] on icon at bounding box center [789, 16] width 5 height 5
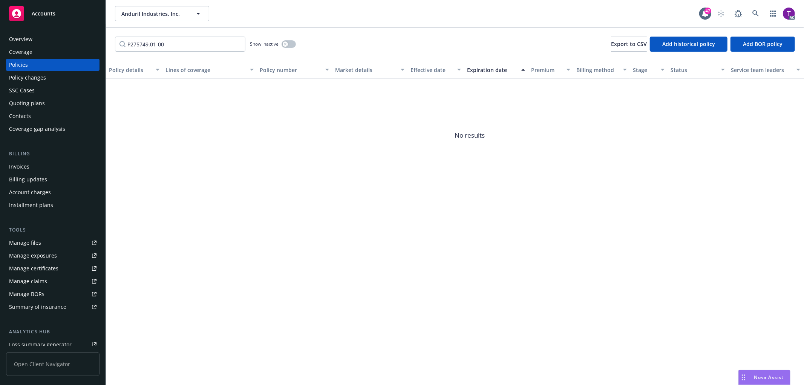
click at [53, 161] on div "Invoices" at bounding box center [52, 166] width 87 height 12
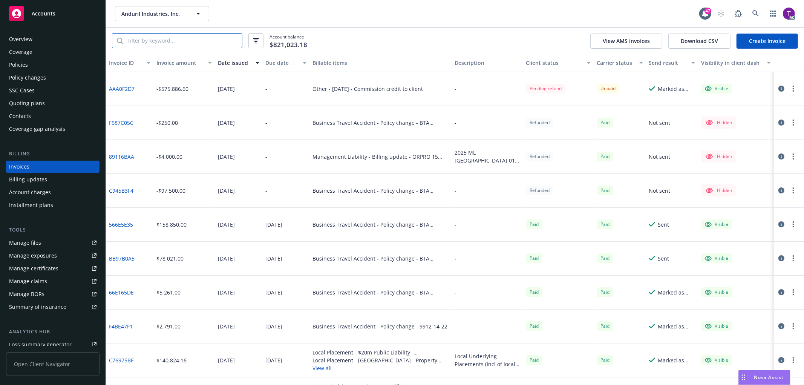
click at [196, 43] on input "search" at bounding box center [182, 41] width 119 height 14
paste input "77FDF831"
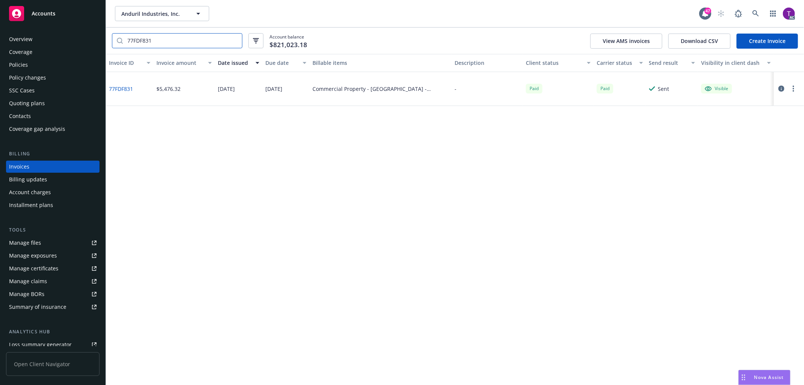
type input "77FDF831"
click at [123, 86] on link "77FDF831" at bounding box center [121, 89] width 24 height 8
click at [758, 12] on icon at bounding box center [755, 13] width 7 height 7
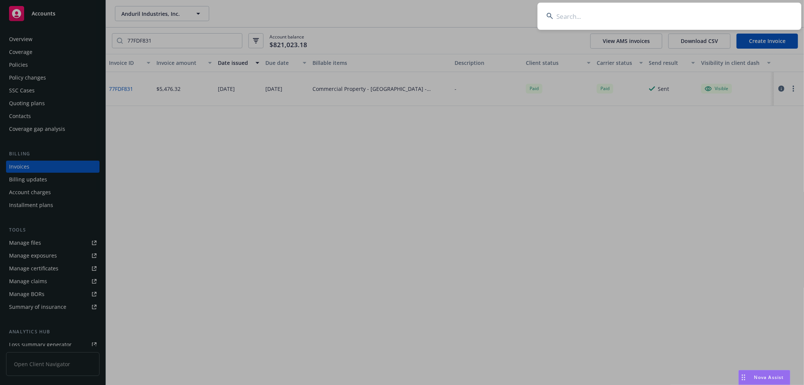
type input "P275749.01"
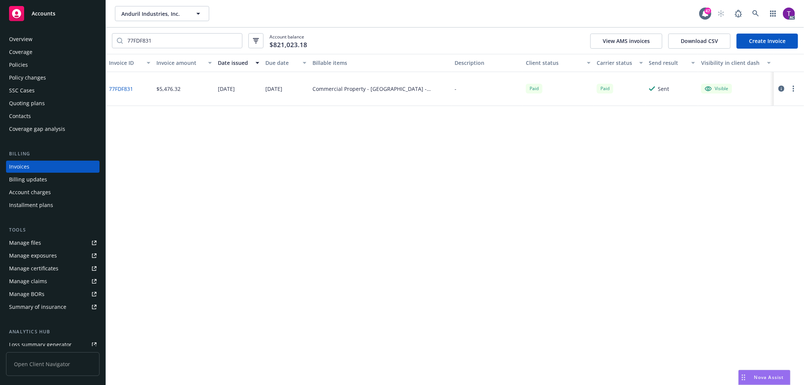
click at [14, 63] on div "Policies" at bounding box center [18, 65] width 19 height 12
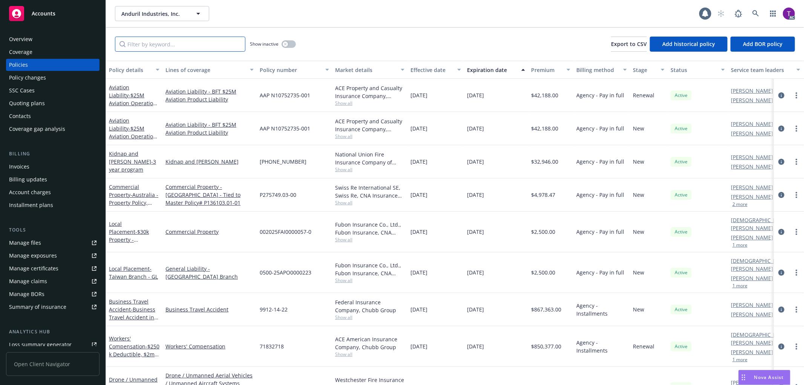
click at [157, 43] on input "Filter by keyword..." at bounding box center [180, 44] width 130 height 15
paste input "P275749.01"
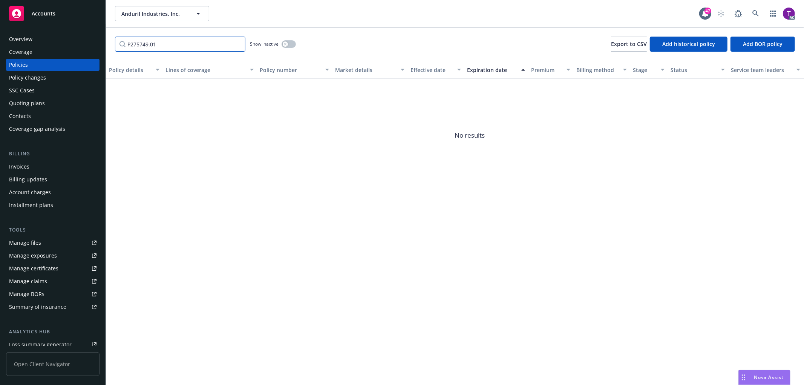
drag, startPoint x: 157, startPoint y: 43, endPoint x: 101, endPoint y: 41, distance: 56.5
click at [101, 41] on div "Accounts Overview Coverage Policies Policy changes SSC Cases Quoting plans Cont…" at bounding box center [402, 192] width 804 height 385
click at [26, 62] on div "Policies" at bounding box center [18, 65] width 19 height 12
paste input "Commercial Property"
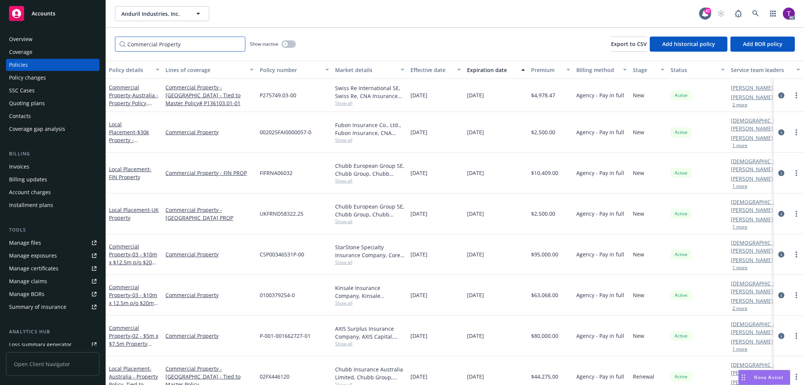
type input "Commercial Property"
click at [132, 92] on span "- Australia - Property Policy, Tied to Master # P136103.01-01" at bounding box center [133, 107] width 49 height 31
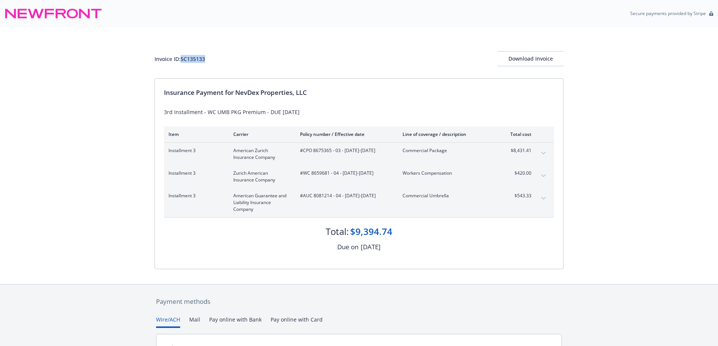
drag, startPoint x: 208, startPoint y: 61, endPoint x: 183, endPoint y: 61, distance: 25.6
click at [183, 61] on div "Invoice ID: 5C135133 Download Invoice" at bounding box center [358, 58] width 409 height 15
copy div "5C135133"
drag, startPoint x: 332, startPoint y: 150, endPoint x: 302, endPoint y: 151, distance: 29.8
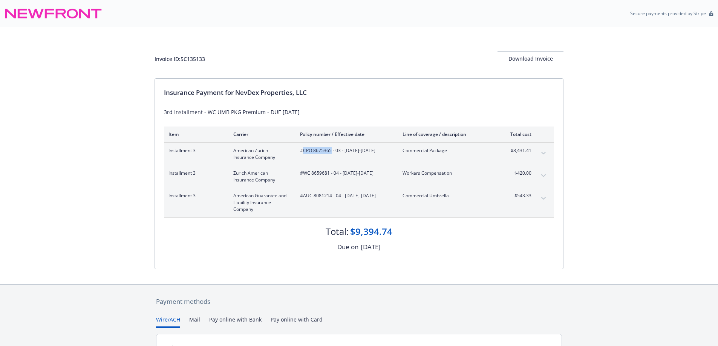
click at [302, 151] on span "#CPO 8675365 - 03 - [DATE]-[DATE]" at bounding box center [345, 150] width 90 height 7
copy span "CPO 8675365"
